Goal: Find contact information: Find contact information

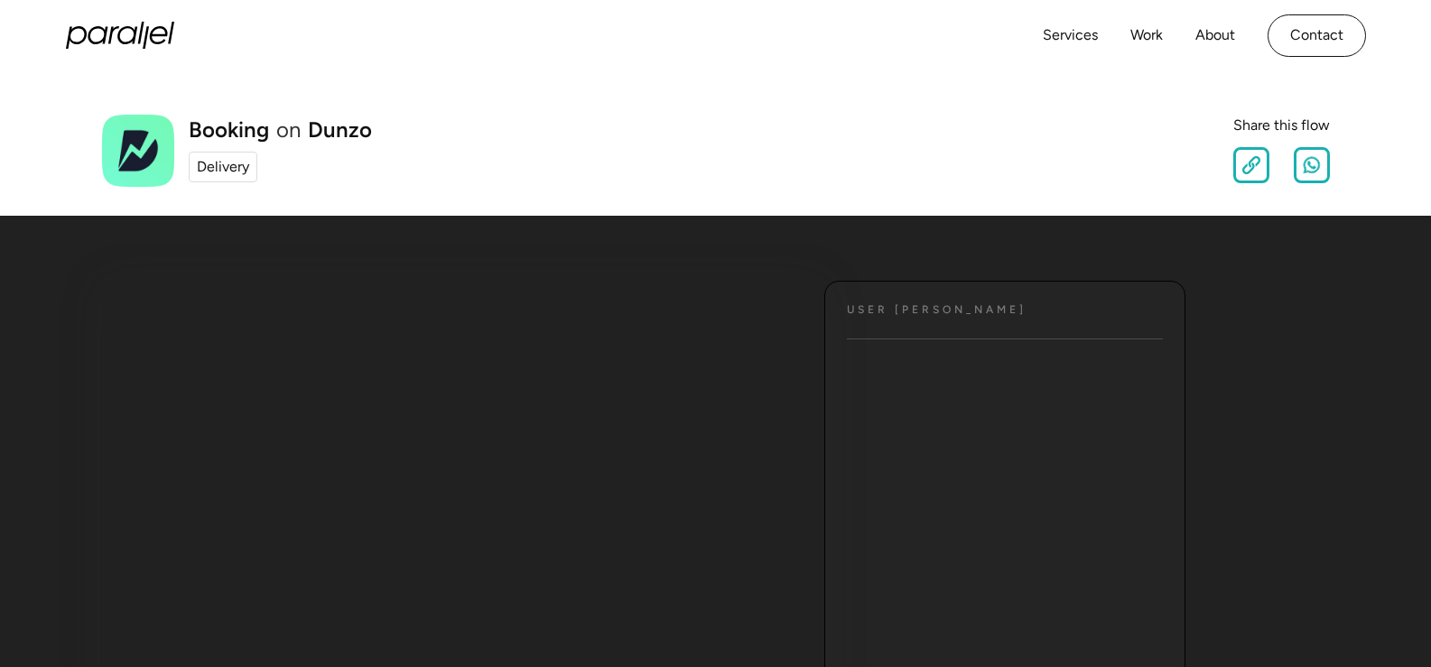
click at [228, 165] on div "Delivery" at bounding box center [223, 167] width 52 height 22
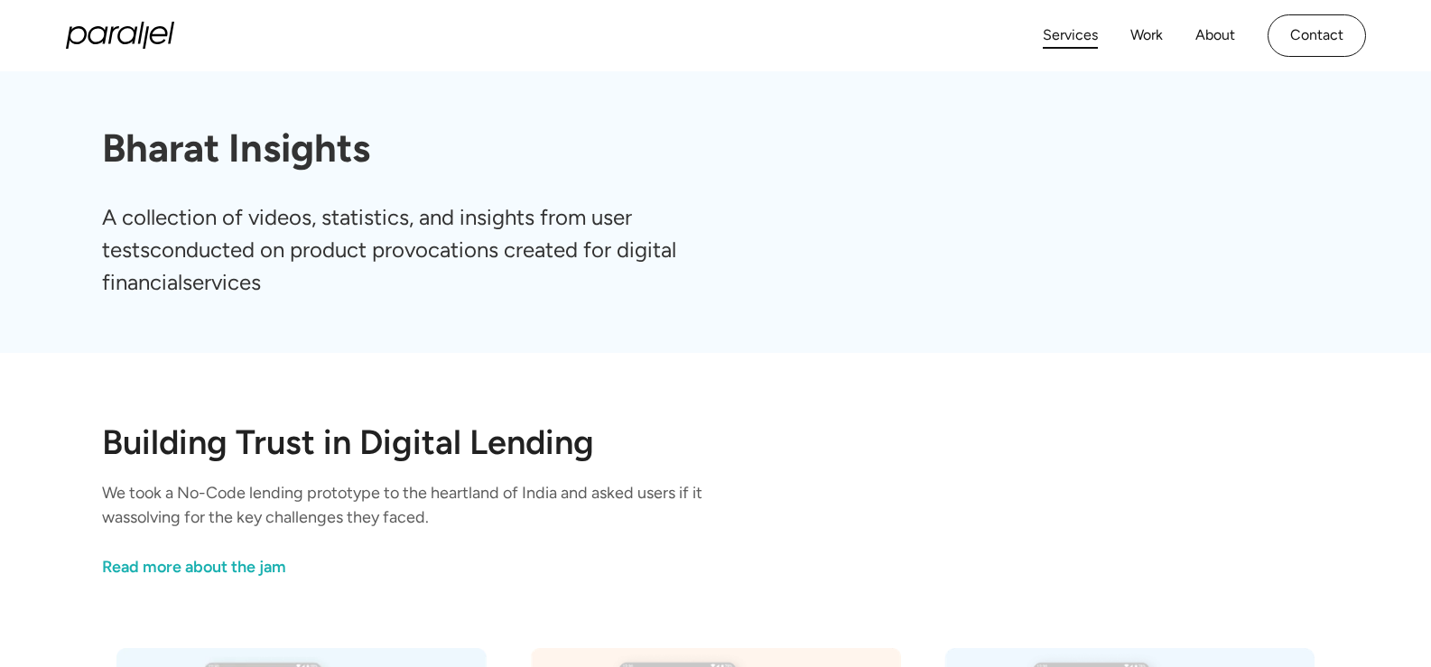
click at [1081, 36] on link "Services" at bounding box center [1070, 36] width 55 height 26
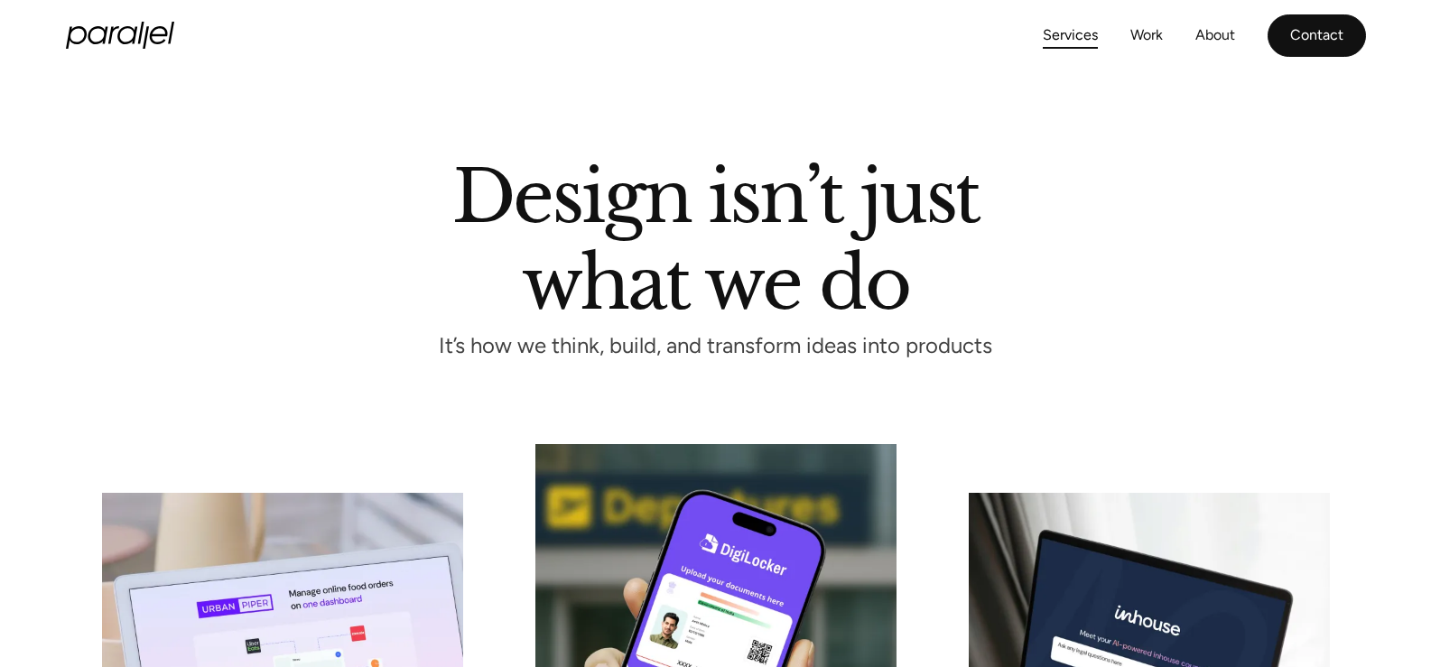
click at [1311, 34] on link "Contact" at bounding box center [1317, 35] width 98 height 42
